Goal: Information Seeking & Learning: Learn about a topic

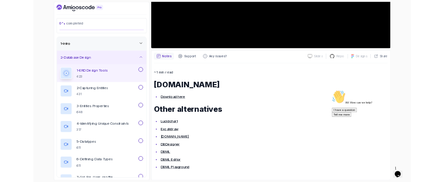
scroll to position [246, 0]
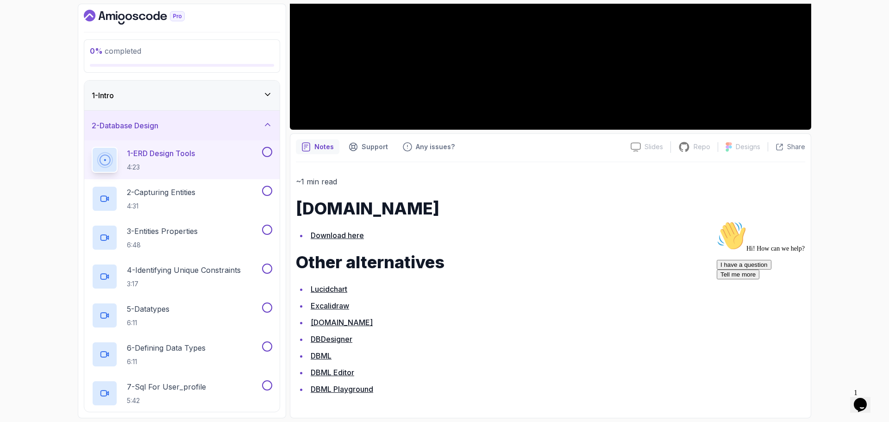
drag, startPoint x: 365, startPoint y: 389, endPoint x: 316, endPoint y: 441, distance: 71.1
drag, startPoint x: 316, startPoint y: 441, endPoint x: 560, endPoint y: 407, distance: 245.9
click at [560, 408] on div "~1 min read Draw.io Download here Other alternatives Lucidchart Excalidraw DBDi…" at bounding box center [550, 287] width 509 height 250
click at [195, 192] on p "2 - Capturing Entities" at bounding box center [161, 192] width 69 height 11
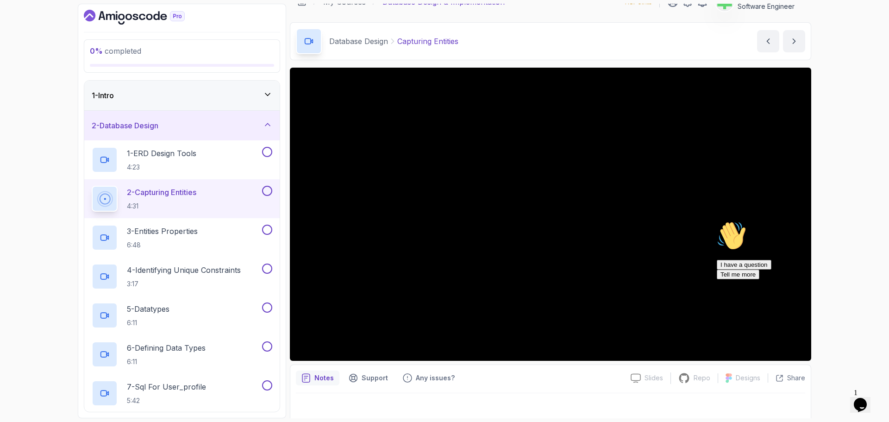
scroll to position [22, 0]
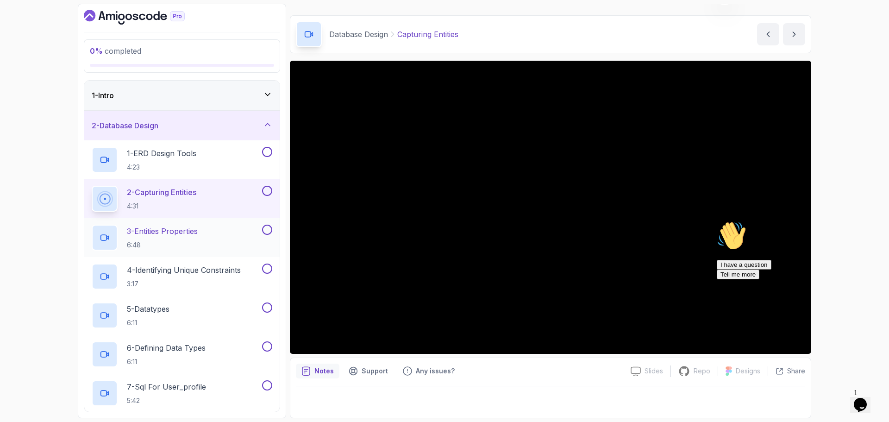
click at [213, 233] on div "3 - Entities Properties 6:48" at bounding box center [176, 238] width 169 height 26
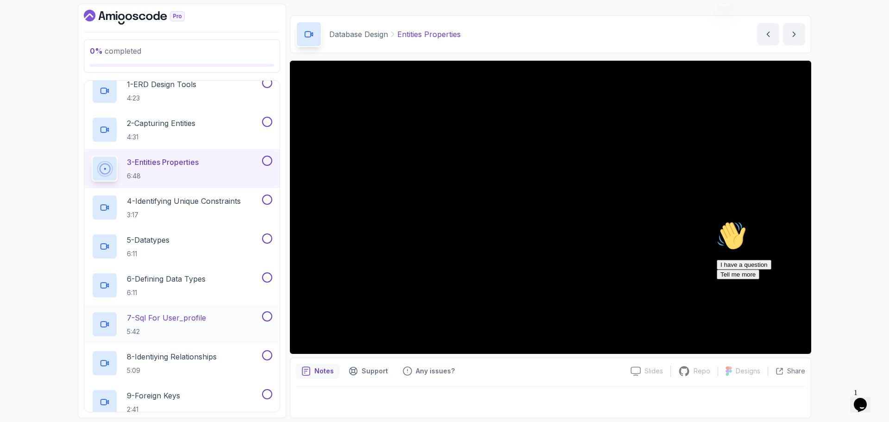
scroll to position [139, 0]
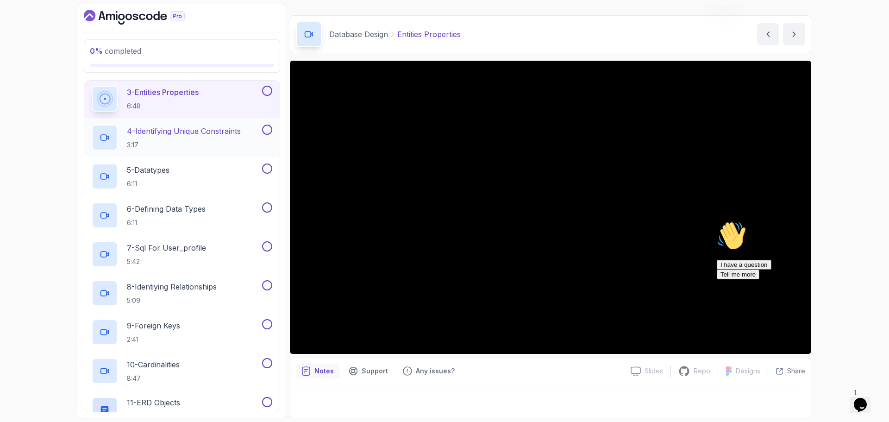
click at [226, 133] on p "4 - Identifying Unique Constraints" at bounding box center [184, 131] width 114 height 11
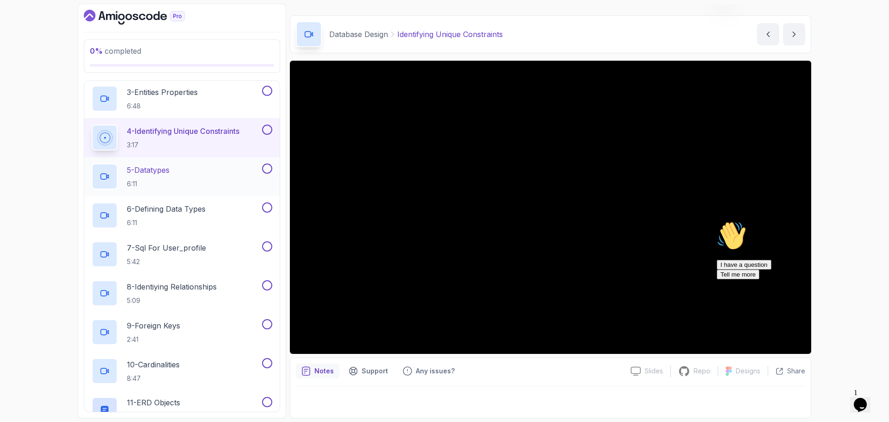
click at [189, 170] on div "5 - Datatypes 6:11" at bounding box center [176, 176] width 169 height 26
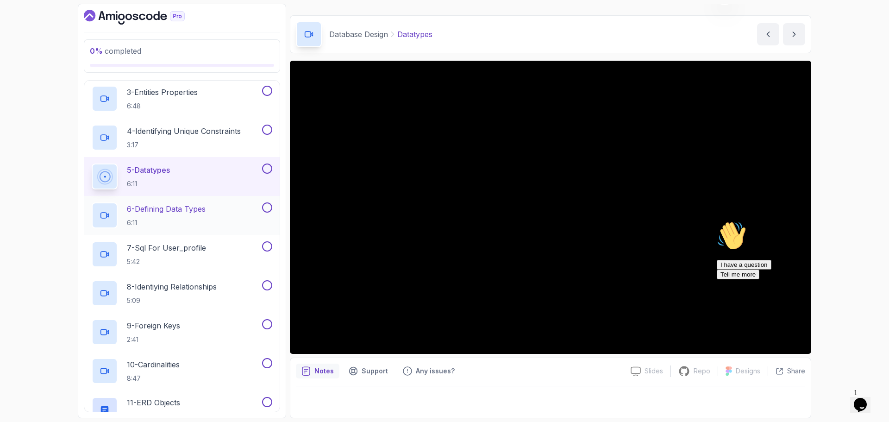
click at [189, 209] on p "6 - Defining Data Types" at bounding box center [166, 208] width 79 height 11
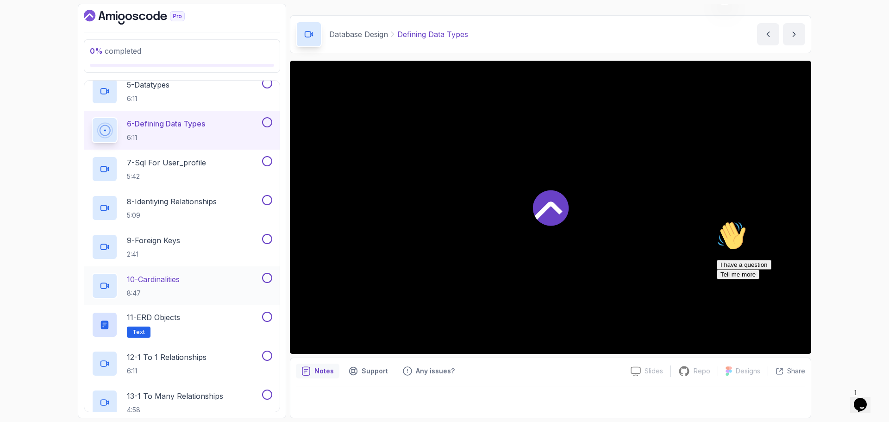
scroll to position [232, 0]
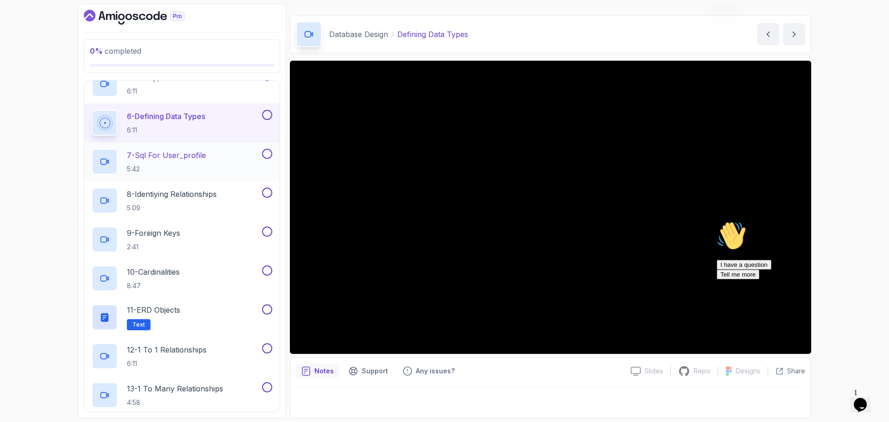
click at [204, 156] on p "7 - Sql For User_profile" at bounding box center [166, 155] width 79 height 11
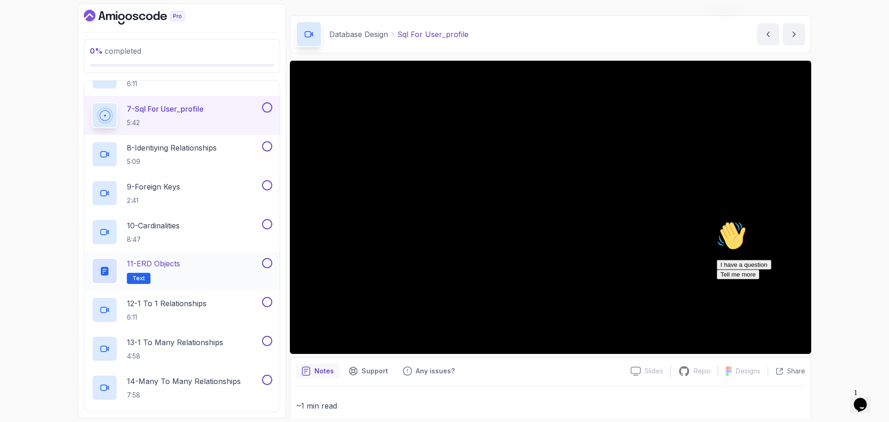
scroll to position [232, 0]
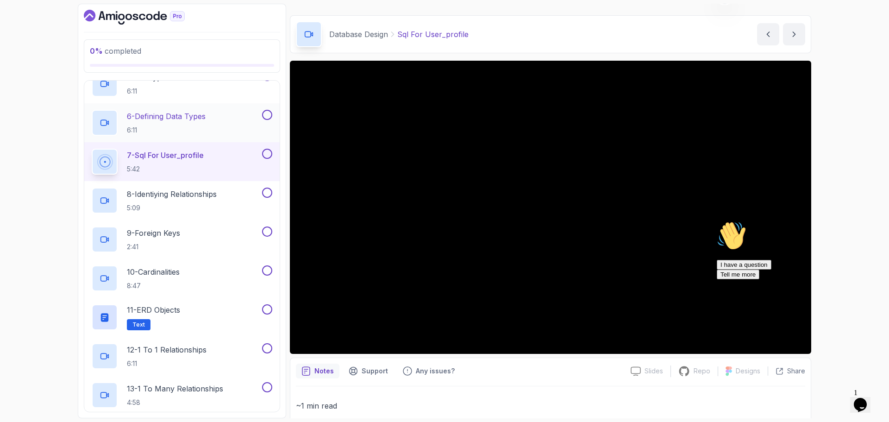
click at [219, 118] on div "6 - Defining Data Types 6:11" at bounding box center [176, 123] width 169 height 26
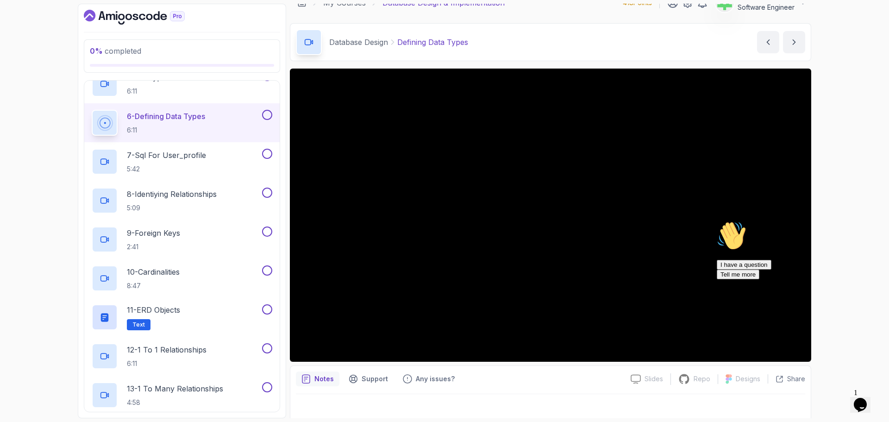
scroll to position [22, 0]
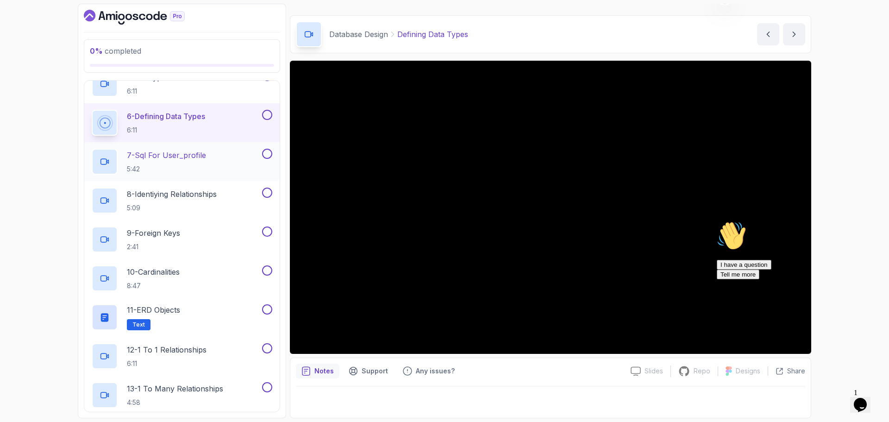
click at [210, 155] on div "7 - Sql For User_profile 5:42" at bounding box center [176, 162] width 169 height 26
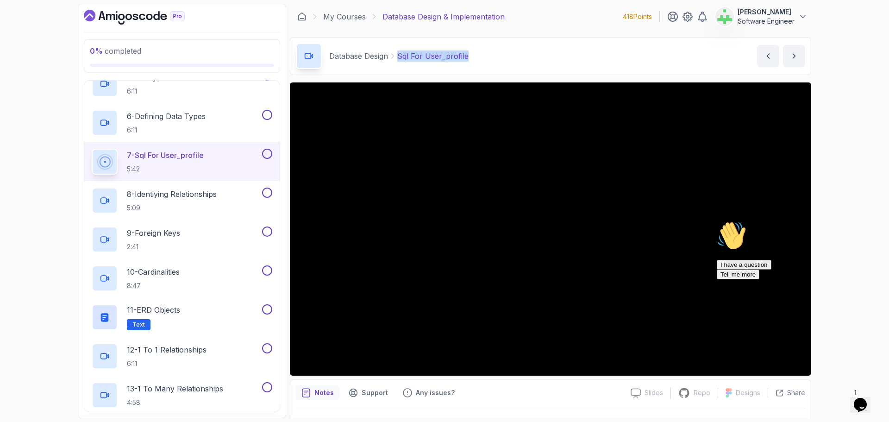
drag, startPoint x: 398, startPoint y: 57, endPoint x: 495, endPoint y: 58, distance: 96.3
click at [494, 58] on div "Database Design Sql For User_profile Sql For User_profile by nelson" at bounding box center [550, 56] width 521 height 38
copy p "Sql For User_profile"
click at [495, 58] on div "Database Design Sql For User_profile Sql For User_profile by nelson" at bounding box center [550, 56] width 521 height 38
click at [217, 196] on p "8 - Identiying Relationships" at bounding box center [172, 193] width 90 height 11
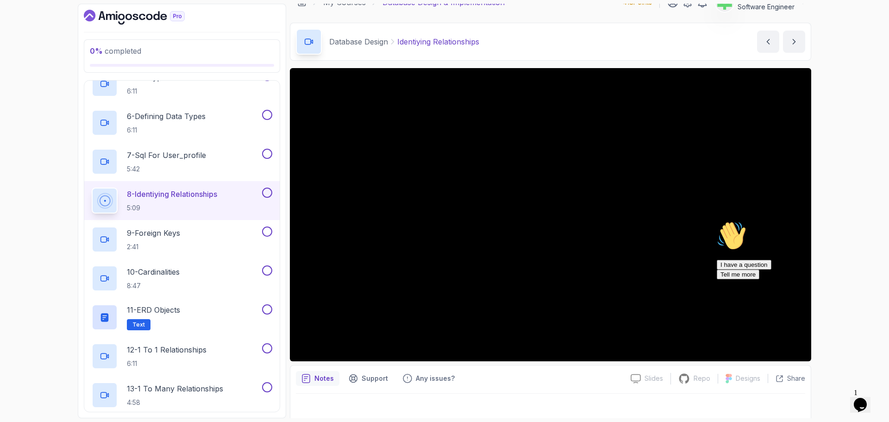
scroll to position [22, 0]
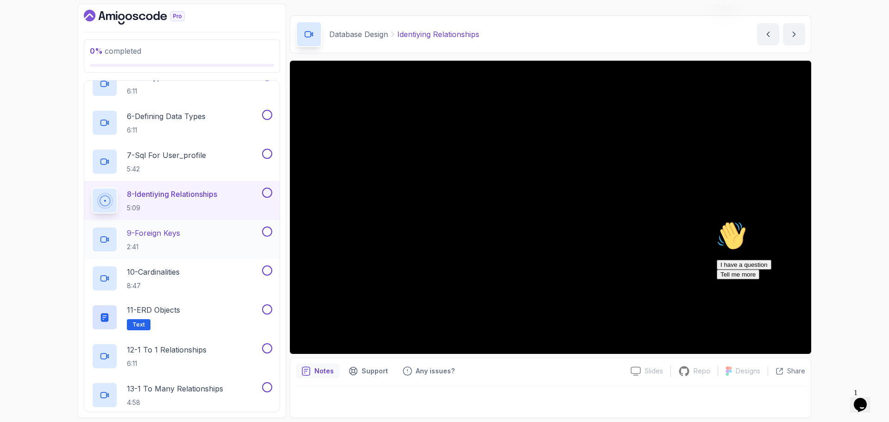
click at [180, 232] on p "9 - Foreign Keys" at bounding box center [153, 232] width 53 height 11
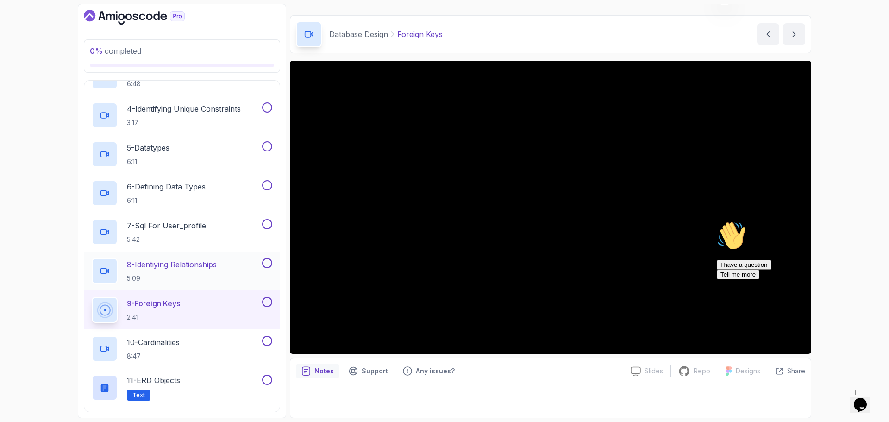
scroll to position [139, 0]
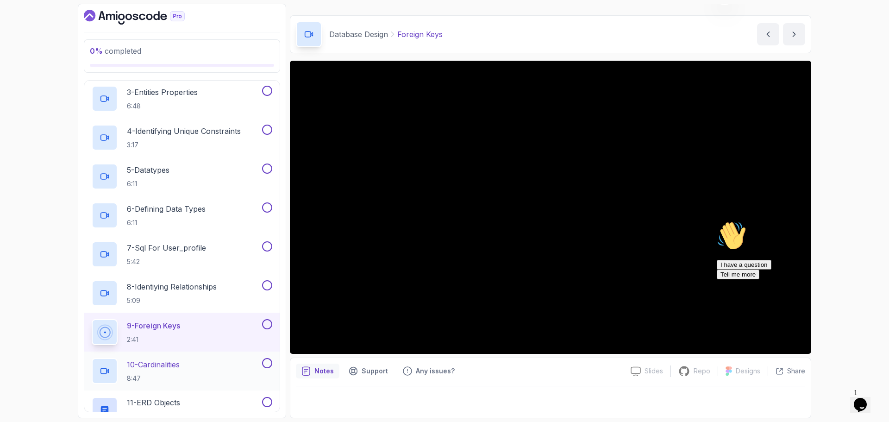
click at [158, 364] on p "10 - Cardinalities" at bounding box center [153, 364] width 53 height 11
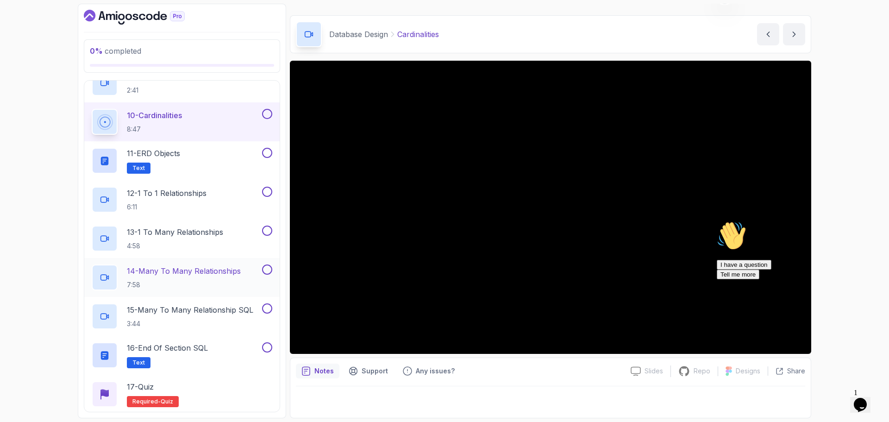
scroll to position [370, 0]
